Goal: Task Accomplishment & Management: Manage account settings

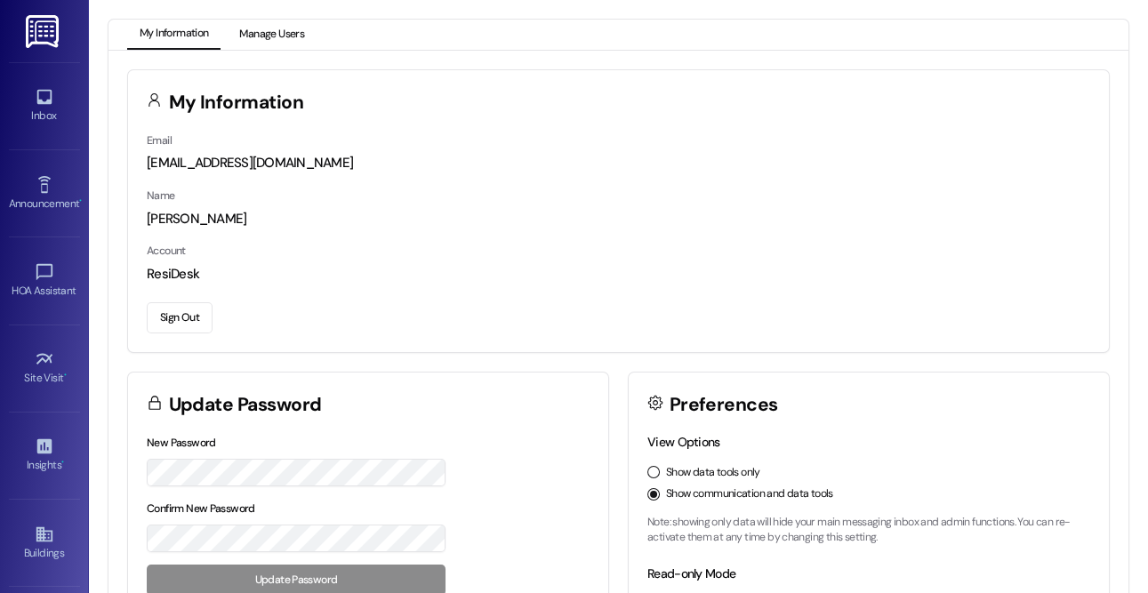
click at [266, 28] on button "Manage Users" at bounding box center [272, 35] width 90 height 30
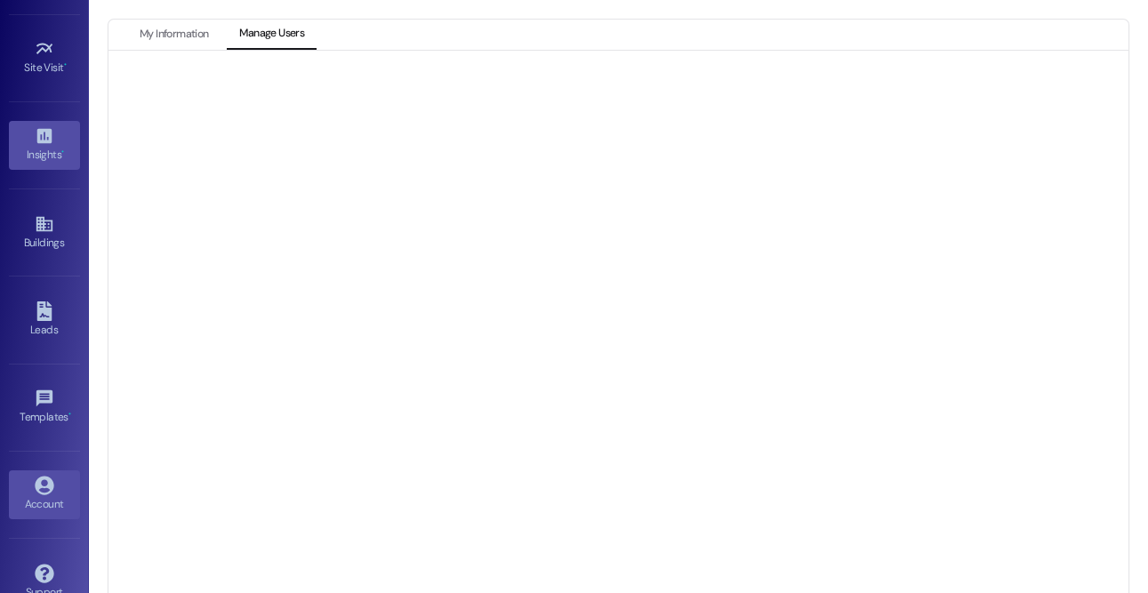
scroll to position [340, 0]
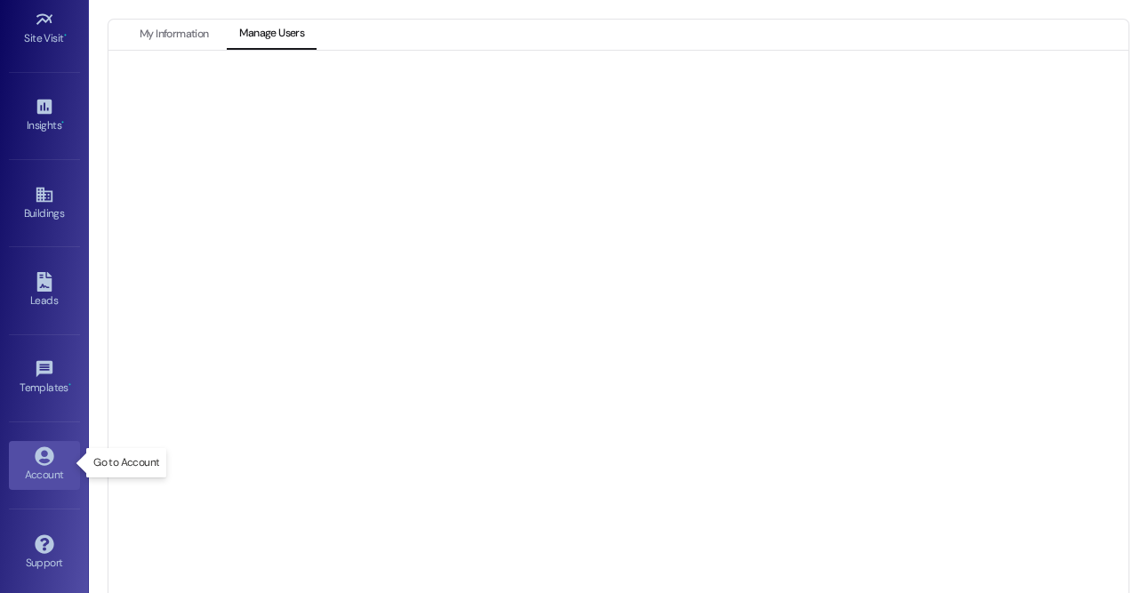
click at [41, 477] on div "Account" at bounding box center [44, 475] width 89 height 18
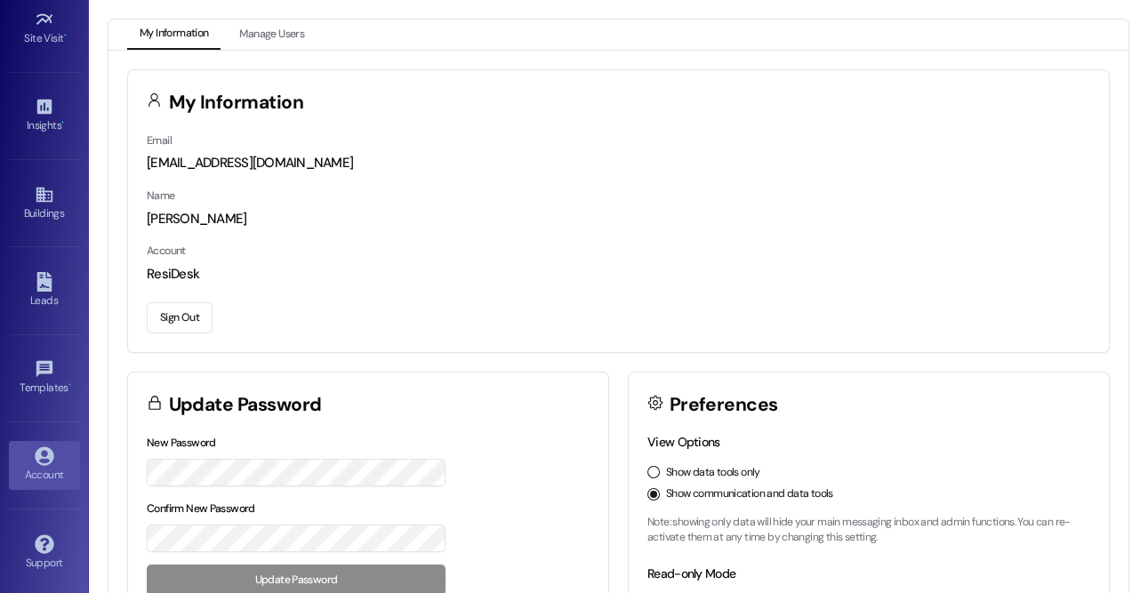
click at [191, 317] on button "Sign Out" at bounding box center [180, 317] width 66 height 31
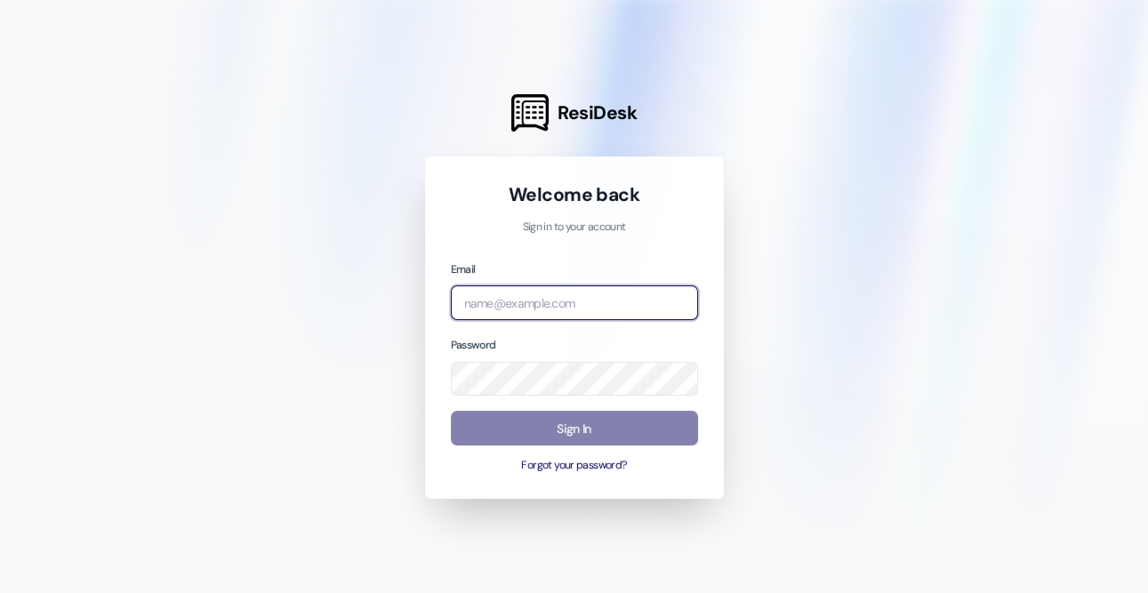
type input "automated-surveys-apartment-management-pros@apartment-management-pros.com"
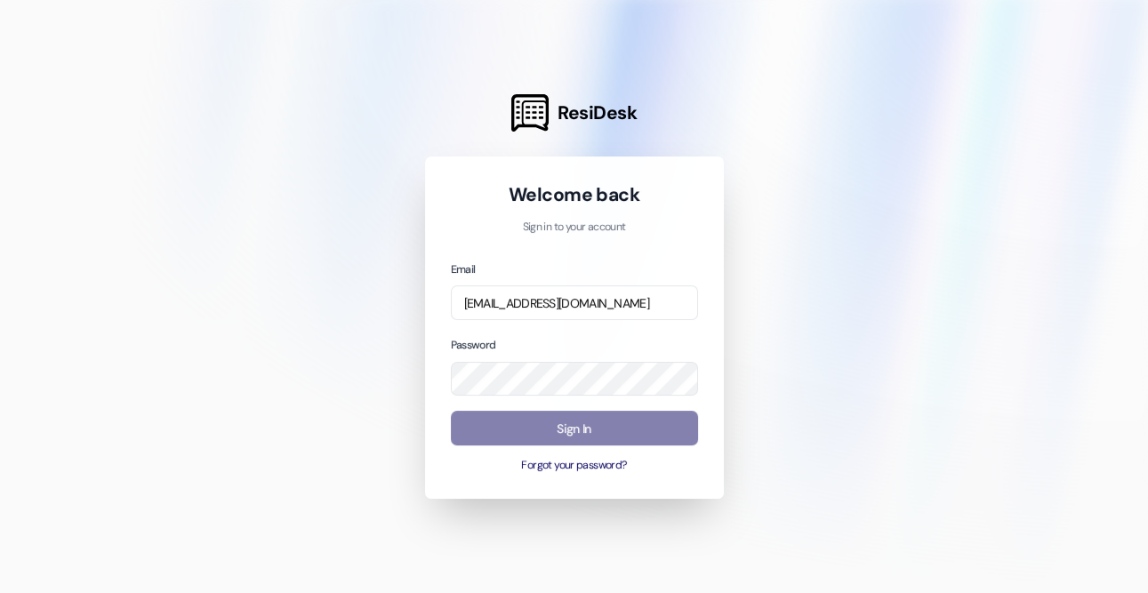
click at [565, 314] on input "automated-surveys-apartment-management-pros@apartment-management-pros.com" at bounding box center [574, 303] width 247 height 35
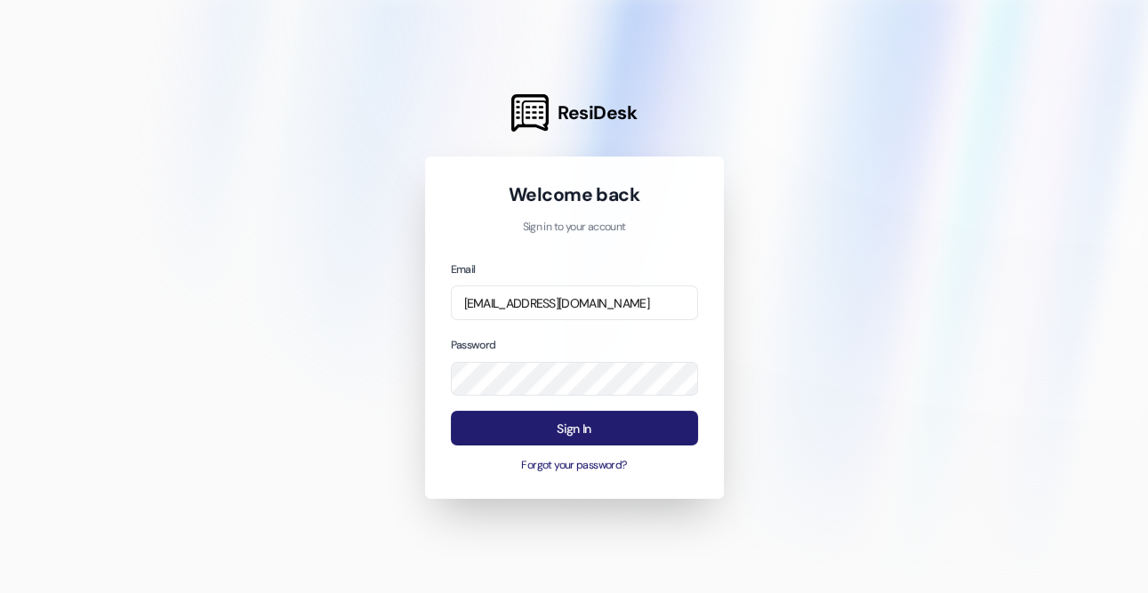
click at [635, 441] on button "Sign In" at bounding box center [574, 428] width 247 height 35
